Goal: Information Seeking & Learning: Find specific fact

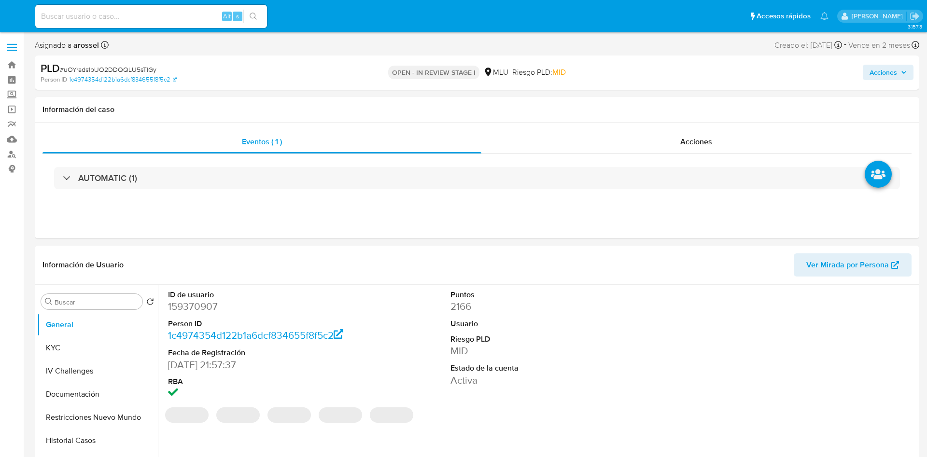
select select "10"
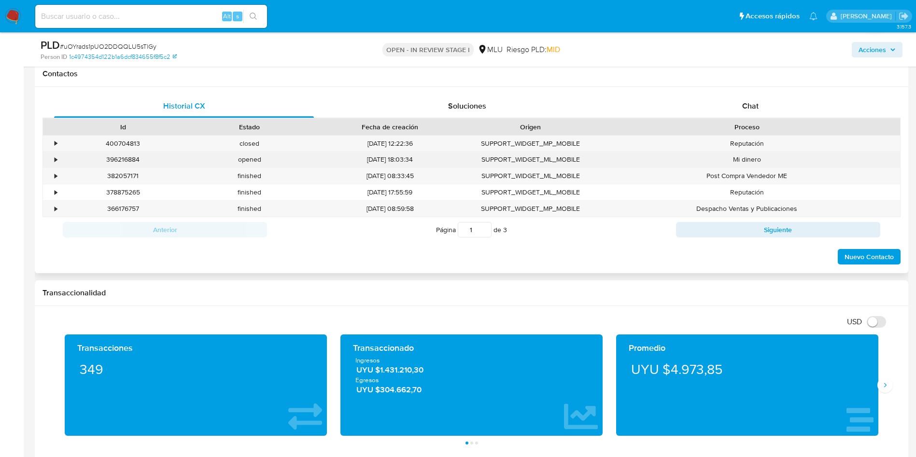
scroll to position [362, 0]
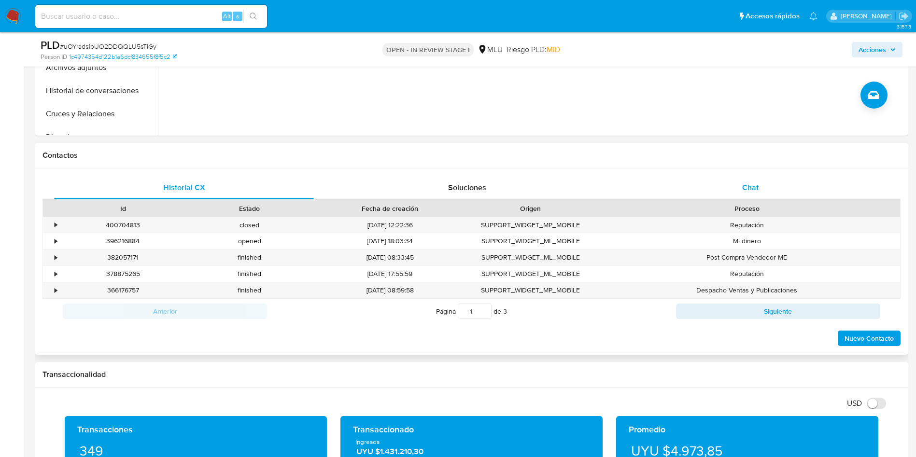
click at [750, 194] on div "Chat" at bounding box center [750, 187] width 260 height 23
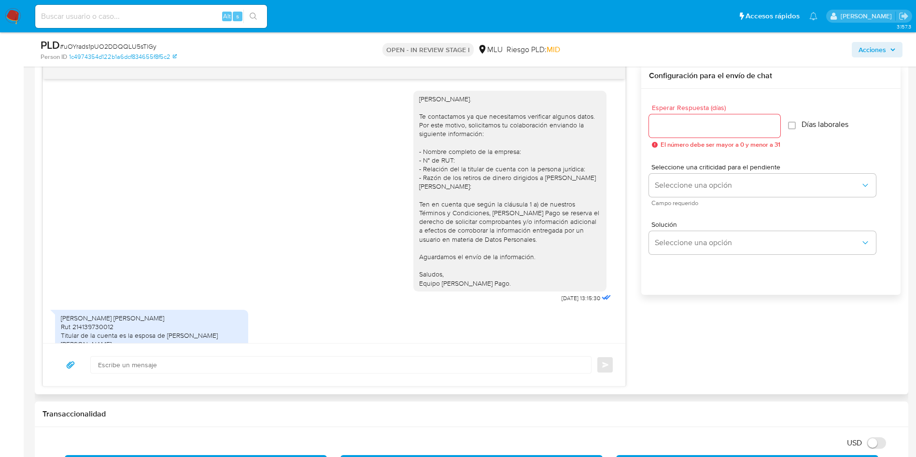
scroll to position [40, 0]
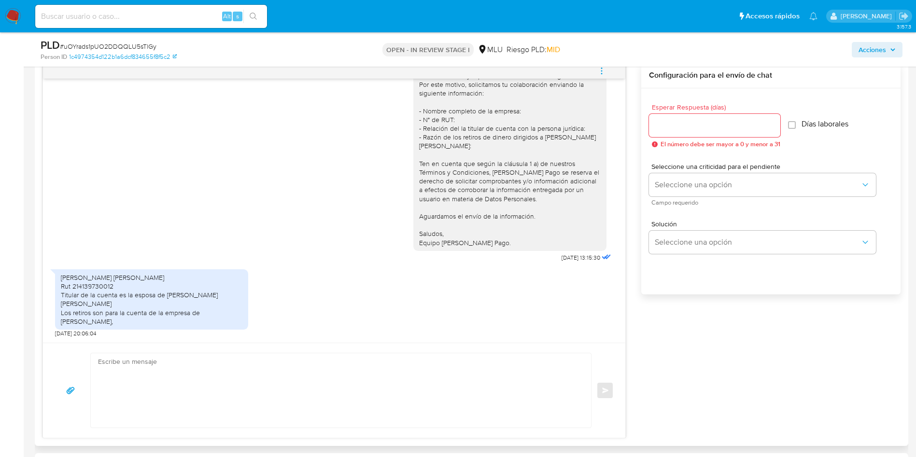
click at [98, 290] on div "Pablo Sebastian Ibáñez Concepcion Rut 214139730012 Titular de la cuenta es la e…" at bounding box center [151, 299] width 181 height 53
copy div "214139730012"
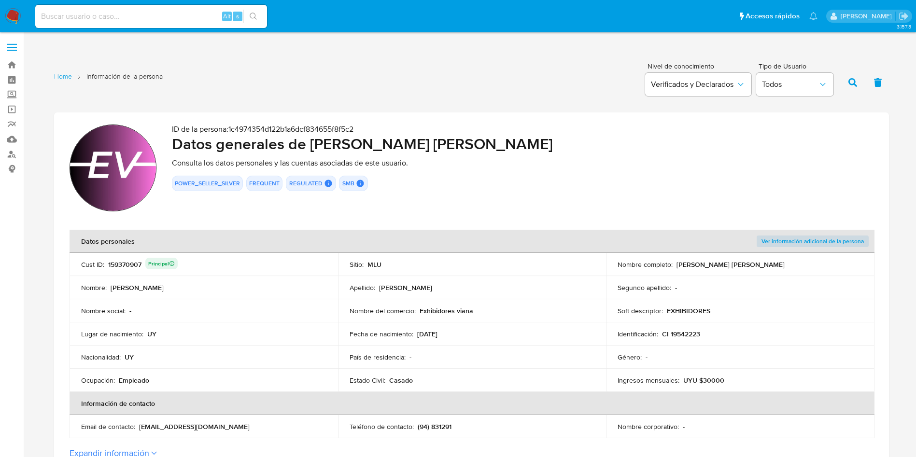
click at [822, 129] on p "ID de la persona : 1c4974354d122b1a6dcf834655f8f5c2" at bounding box center [522, 130] width 701 height 10
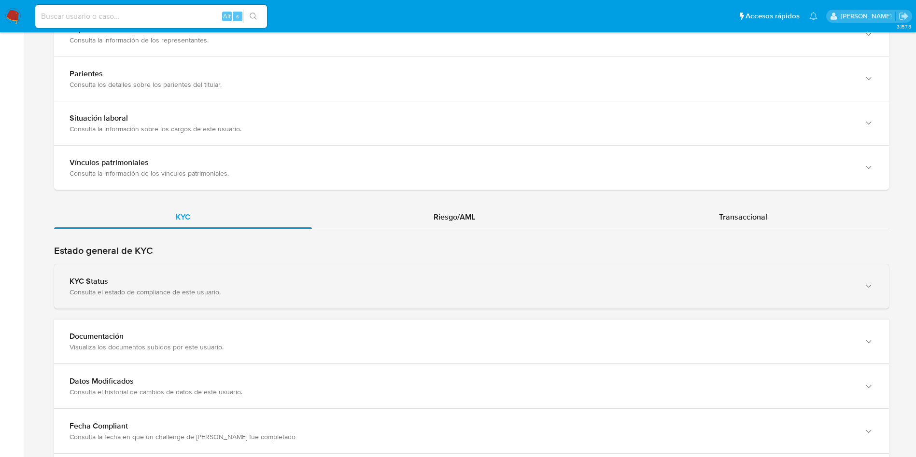
click at [273, 297] on div "KYC Status Consulta el estado de compliance de este usuario." at bounding box center [471, 287] width 835 height 44
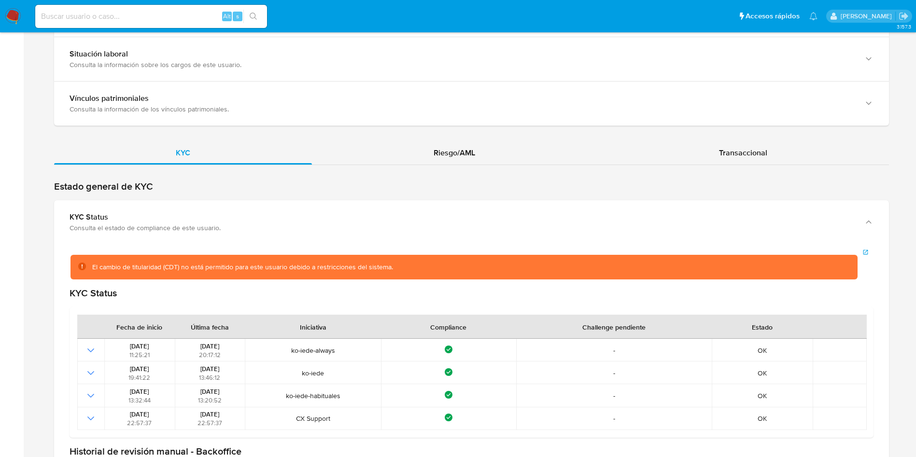
scroll to position [941, 0]
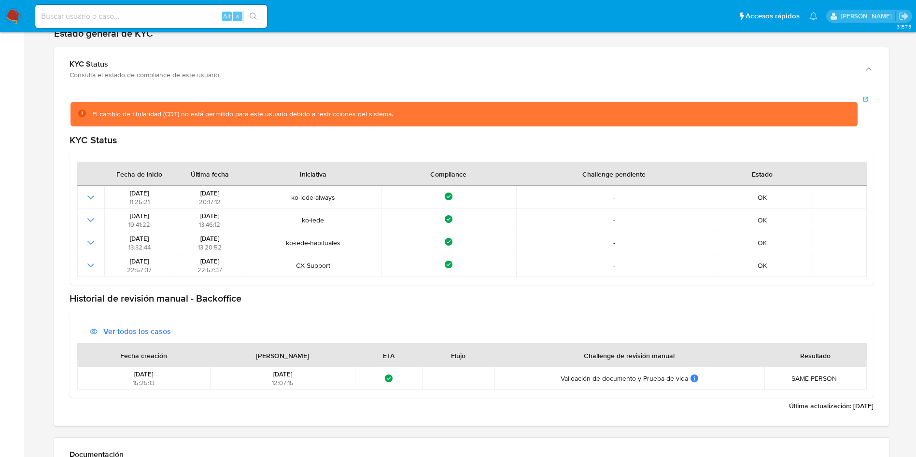
drag, startPoint x: 649, startPoint y: 275, endPoint x: 649, endPoint y: 306, distance: 30.9
click at [649, 275] on td "-" at bounding box center [613, 265] width 195 height 23
click at [880, 283] on div "Última actualización : 24/07/2025" at bounding box center [471, 258] width 835 height 335
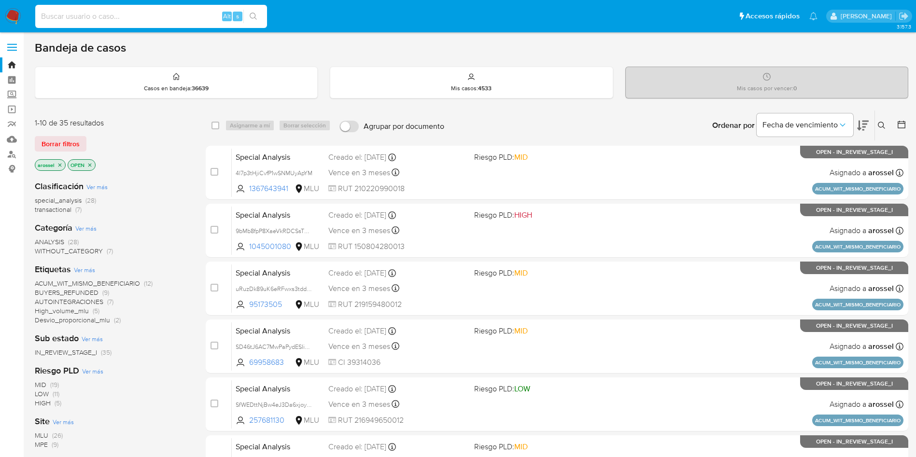
click at [146, 20] on input at bounding box center [151, 16] width 232 height 13
paste input "S556ozsupdtAFelvQmvUVCsa"
type input "S556ozsupdtAFelvQmvUVCsa"
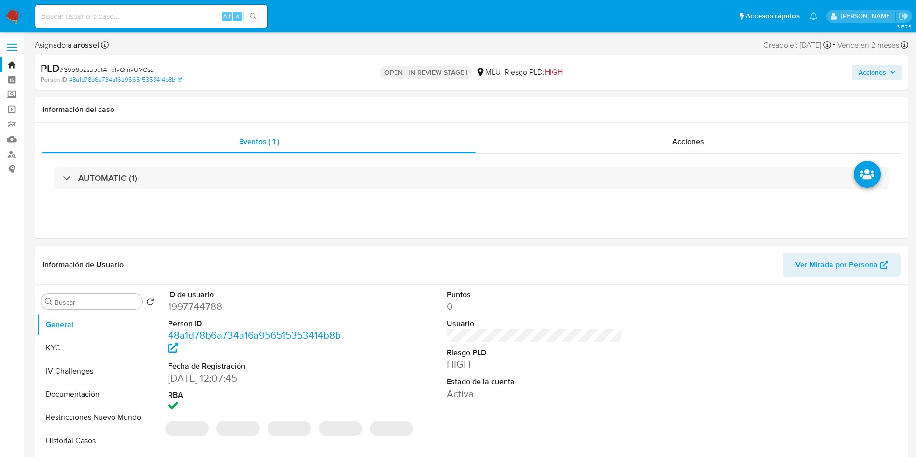
select select "10"
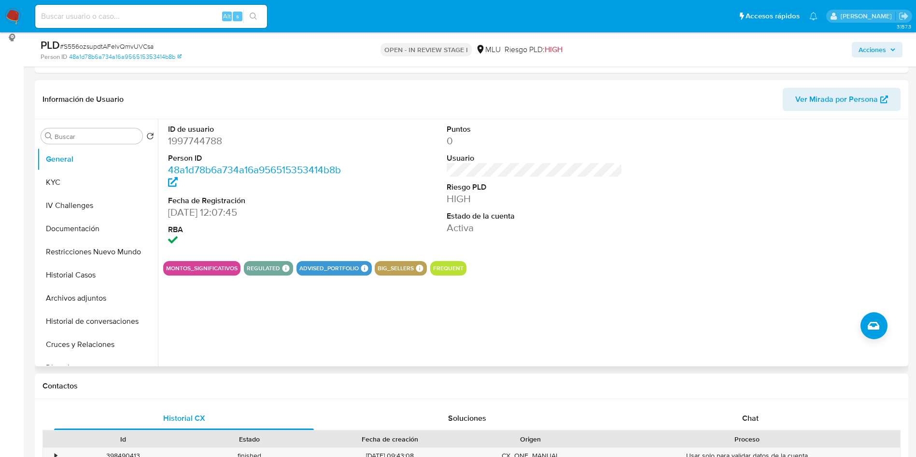
scroll to position [145, 0]
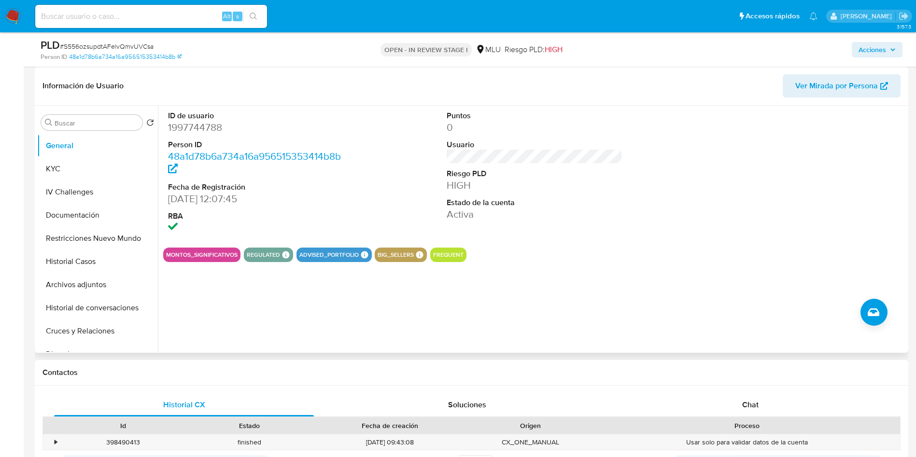
click at [825, 86] on span "Ver Mirada por Persona" at bounding box center [836, 85] width 83 height 23
click at [52, 169] on button "KYC" at bounding box center [93, 168] width 113 height 23
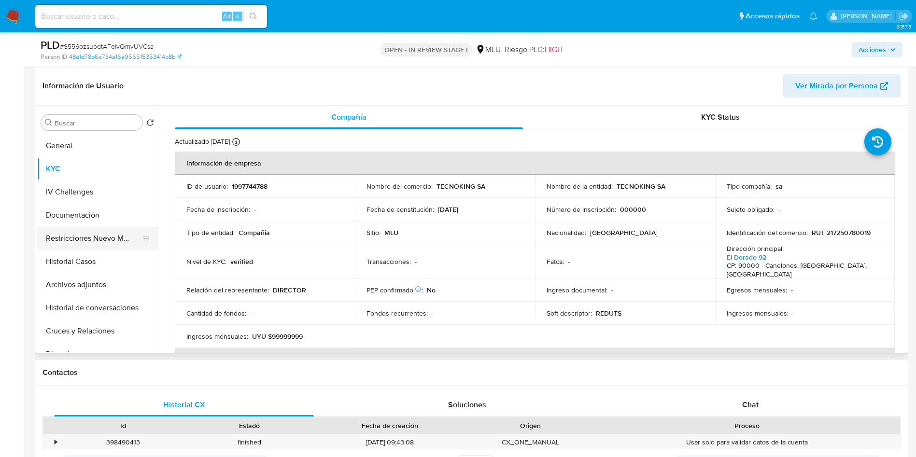
click at [99, 229] on button "Restricciones Nuevo Mundo" at bounding box center [93, 238] width 113 height 23
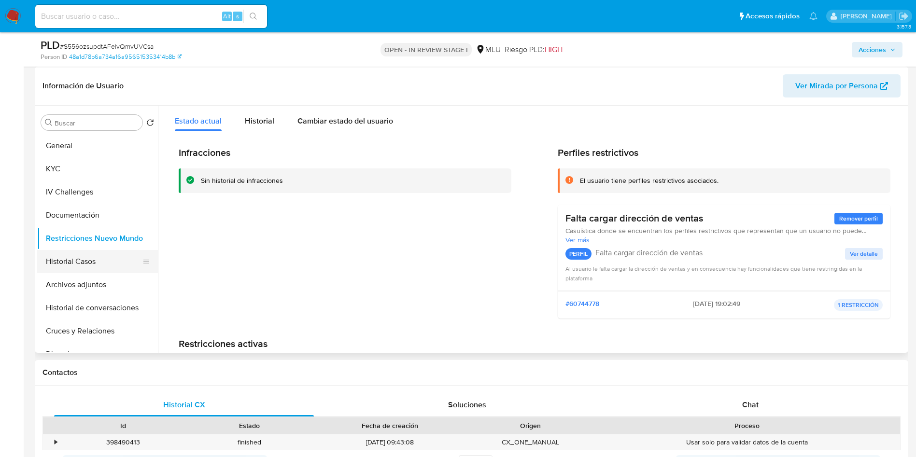
click at [90, 257] on button "Historial Casos" at bounding box center [93, 261] width 113 height 23
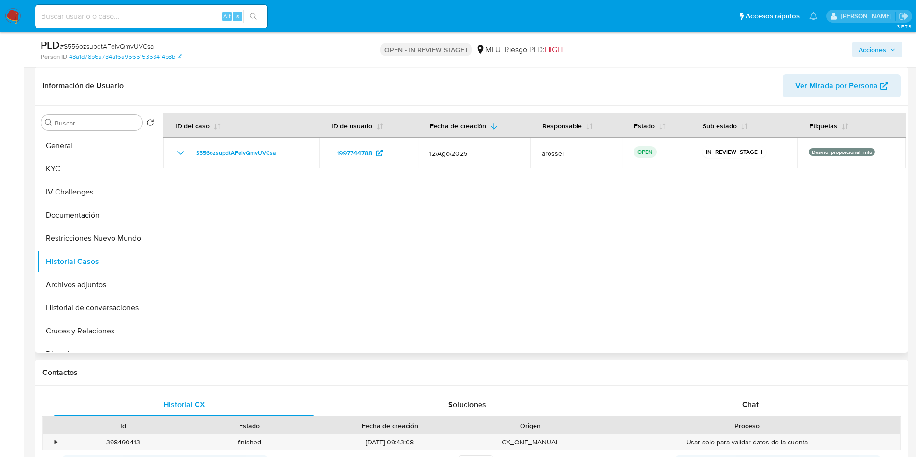
click at [861, 256] on div at bounding box center [532, 229] width 748 height 247
click at [84, 326] on button "Cruces y Relaciones" at bounding box center [93, 331] width 113 height 23
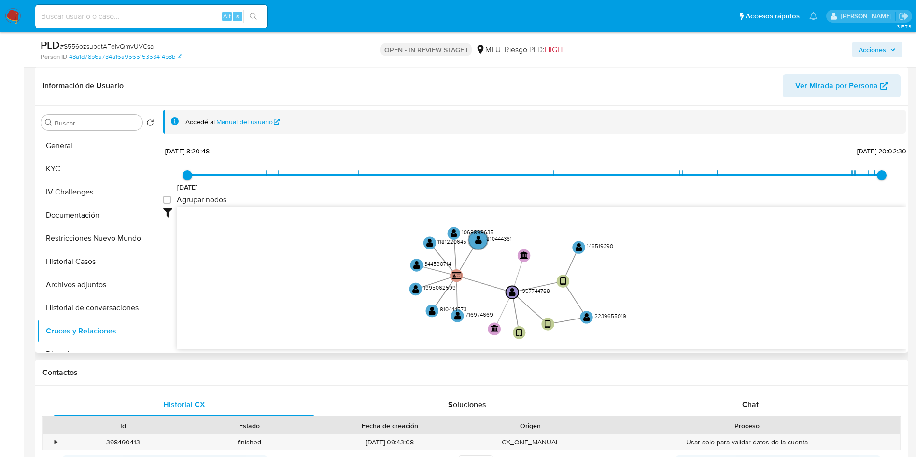
drag, startPoint x: 356, startPoint y: 235, endPoint x: 337, endPoint y: 315, distance: 82.9
click at [352, 323] on icon "device-6863ee03a8518d5fdf1a508f  user-2239655019  2239655019 user-1997744788 …" at bounding box center [541, 277] width 728 height 140
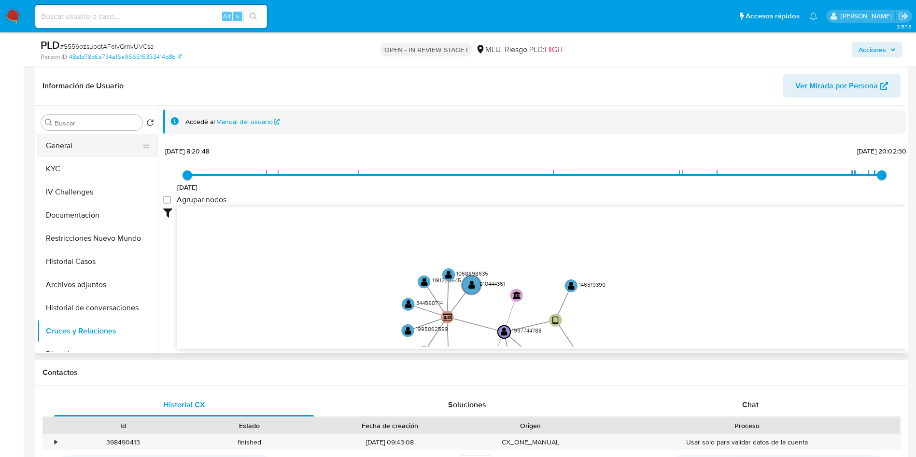
click at [60, 144] on button "General" at bounding box center [93, 145] width 113 height 23
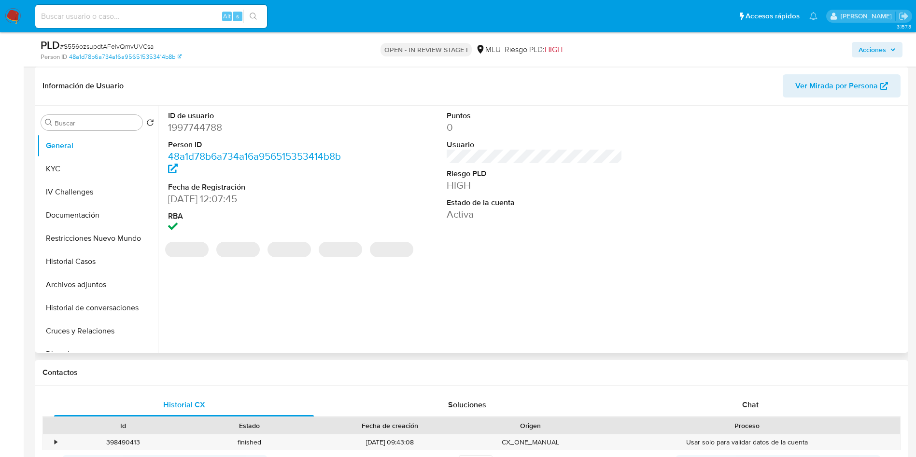
click at [202, 128] on dd "1997744788" at bounding box center [256, 128] width 176 height 14
copy dd "1997744788"
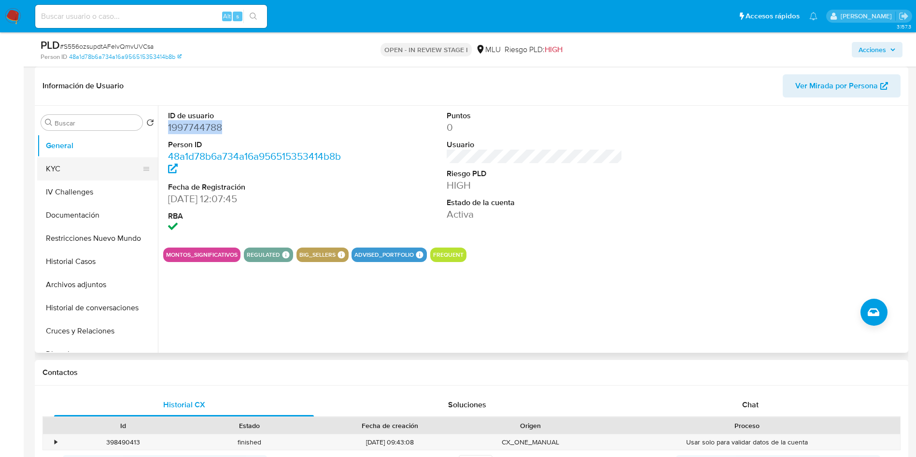
click at [92, 167] on button "KYC" at bounding box center [93, 168] width 113 height 23
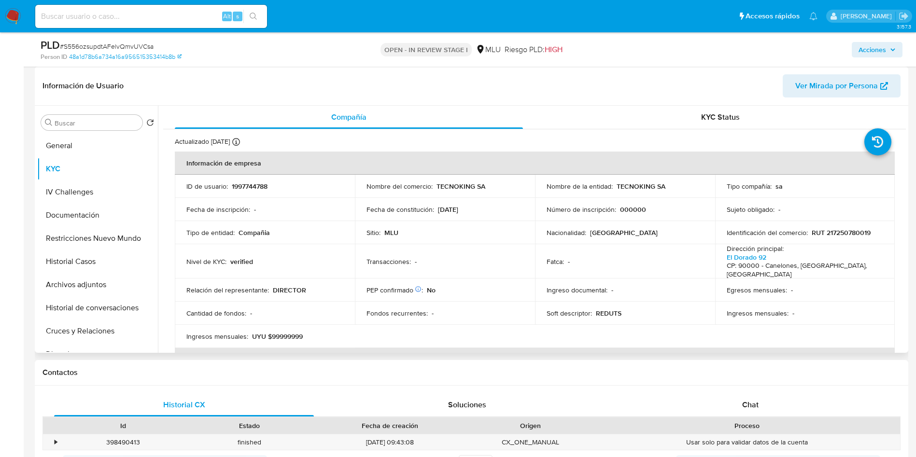
click at [258, 187] on p "1997744788" at bounding box center [250, 186] width 36 height 9
copy p "1997744788"
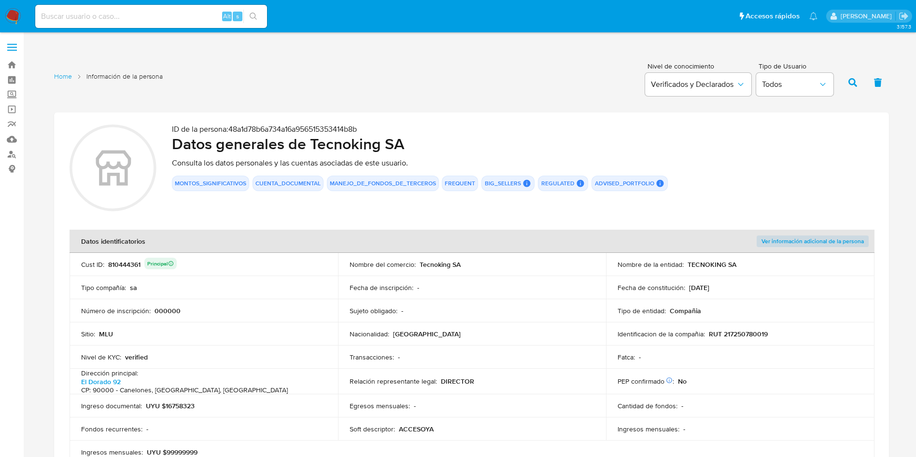
click at [131, 260] on div "810444361 Principal" at bounding box center [142, 265] width 69 height 14
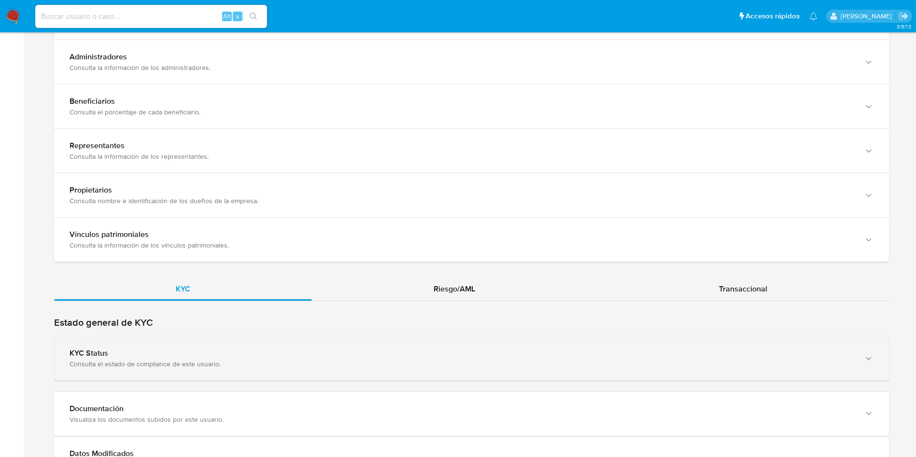
click at [232, 349] on div "KYC Status" at bounding box center [462, 354] width 784 height 10
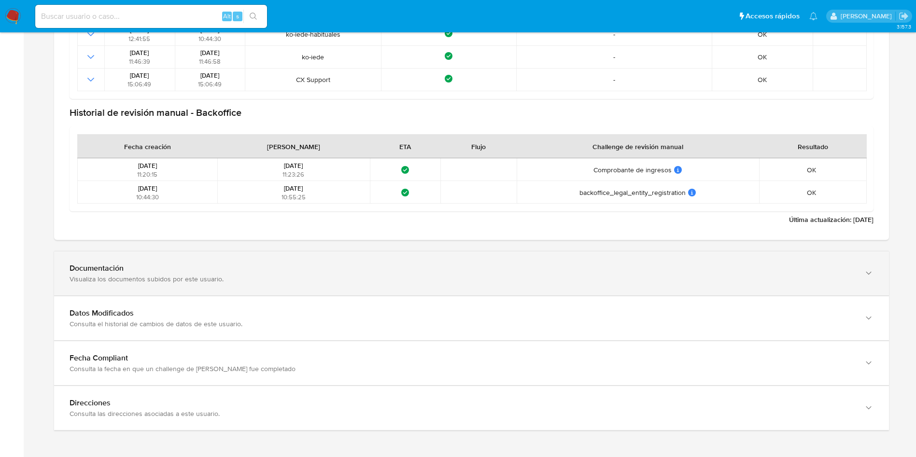
click at [238, 264] on div "Documentación" at bounding box center [462, 269] width 784 height 10
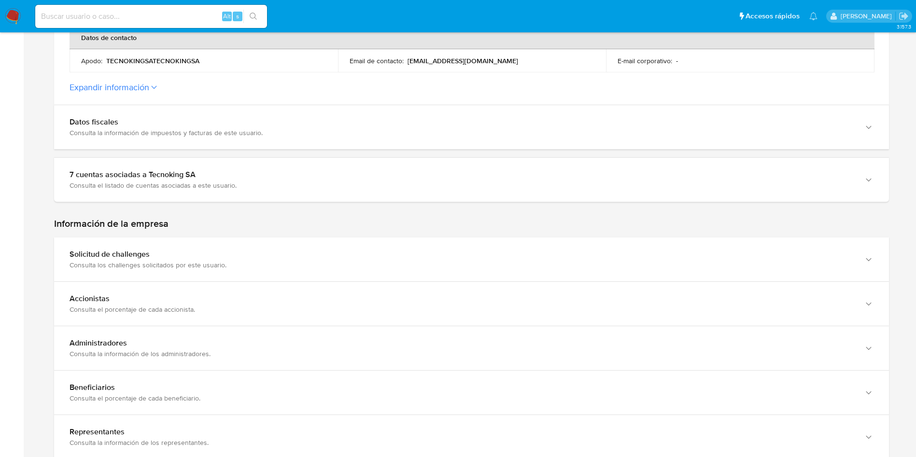
scroll to position [377, 0]
